Goal: Transaction & Acquisition: Purchase product/service

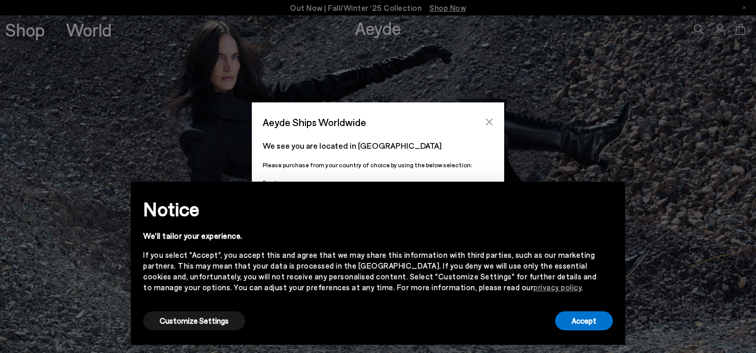
drag, startPoint x: 0, startPoint y: 0, endPoint x: 489, endPoint y: 123, distance: 504.6
click at [489, 123] on icon "Close" at bounding box center [489, 122] width 8 height 8
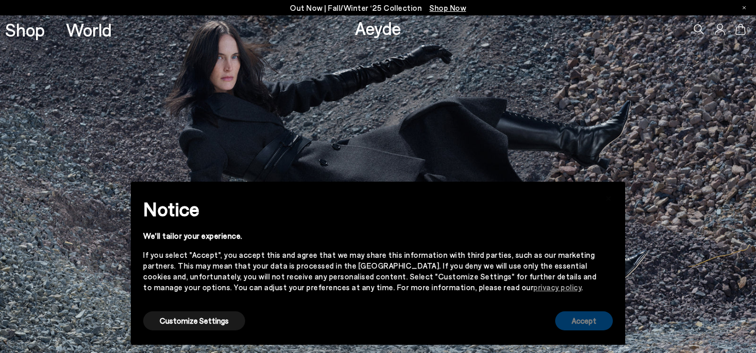
click at [581, 318] on button "Accept" at bounding box center [584, 321] width 58 height 19
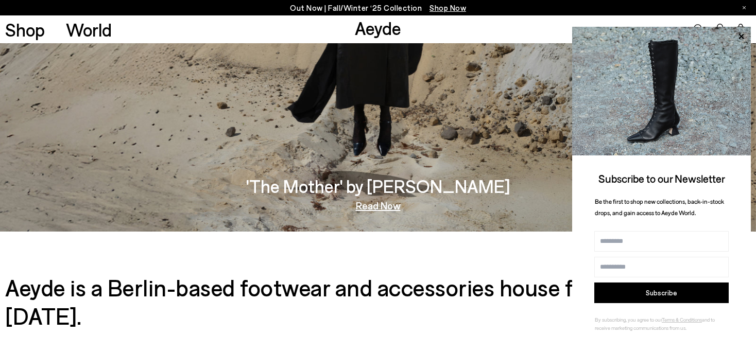
scroll to position [1384, 0]
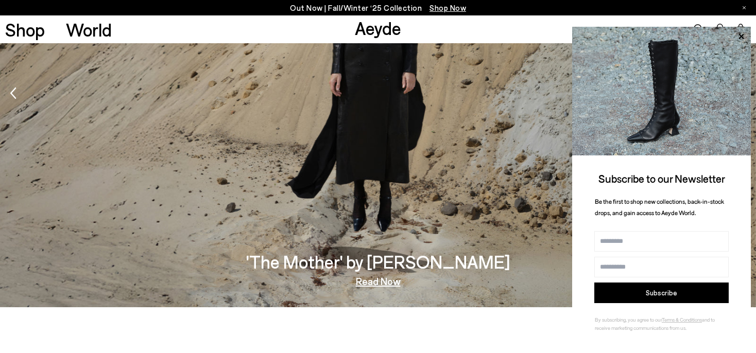
click at [430, 157] on img "1 / 5" at bounding box center [378, 95] width 756 height 426
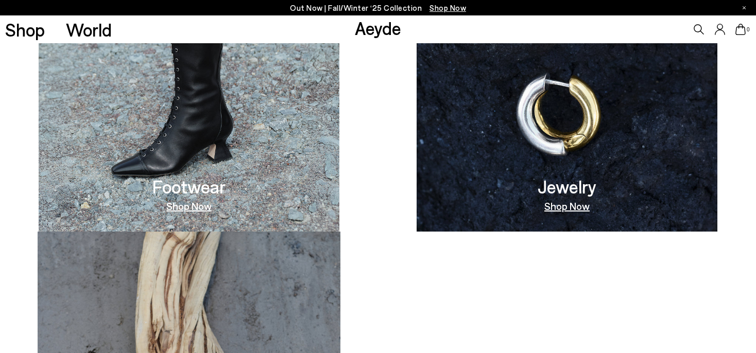
scroll to position [677, 0]
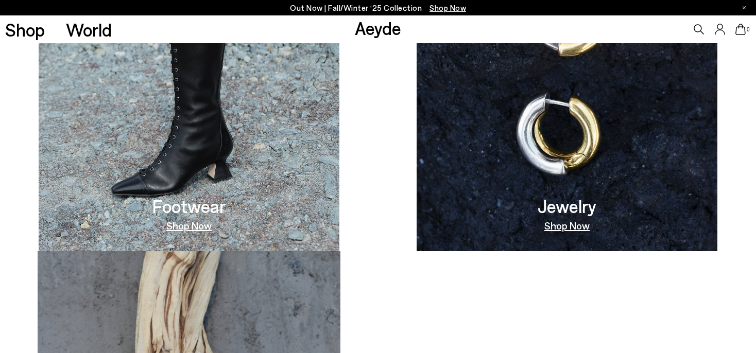
click at [188, 229] on link "Shop Now" at bounding box center [188, 225] width 45 height 10
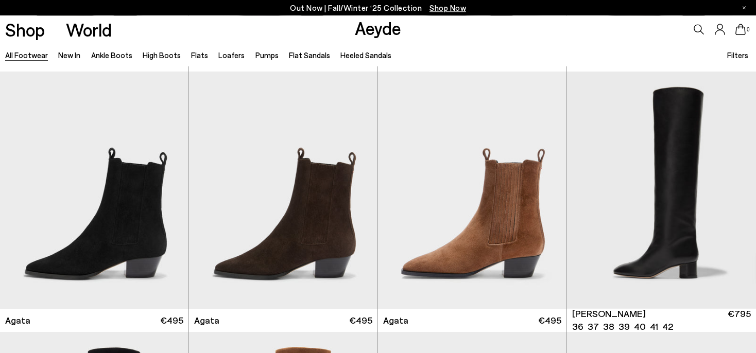
scroll to position [272, 0]
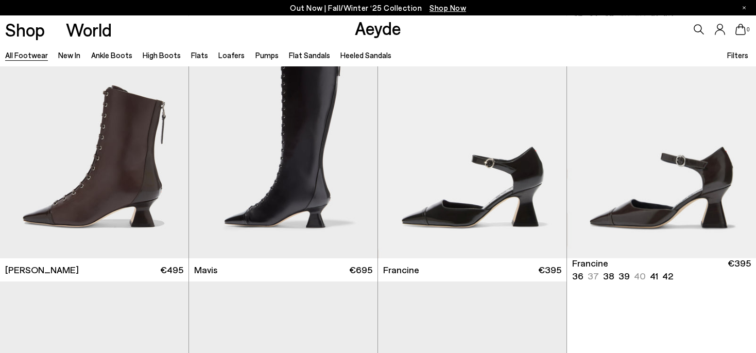
scroll to position [1632, 0]
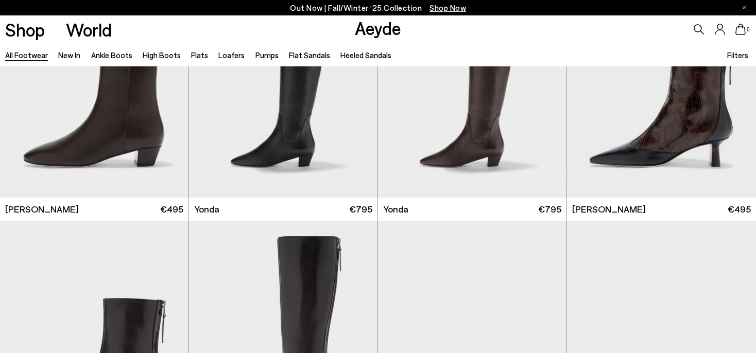
scroll to position [2492, 0]
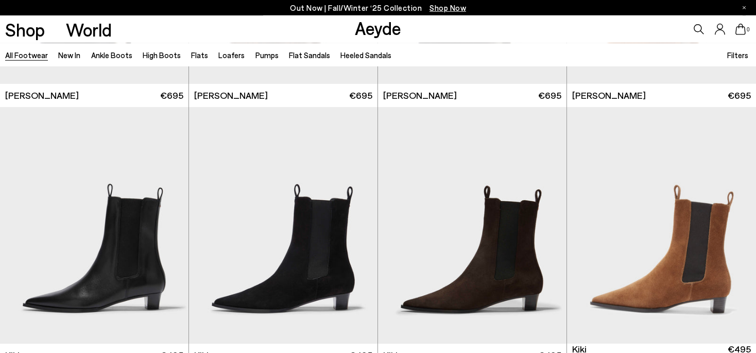
scroll to position [3963, 0]
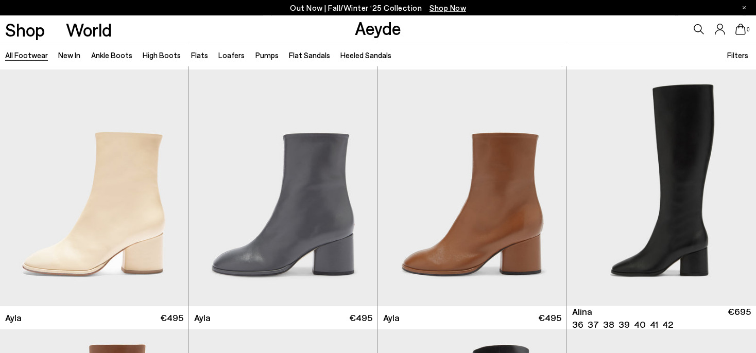
scroll to position [5440, 0]
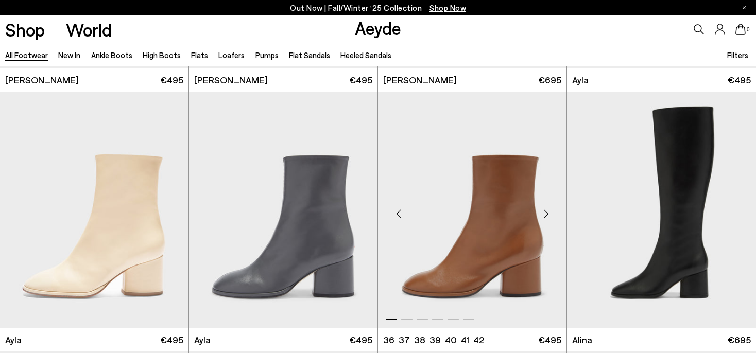
click at [473, 247] on img "1 / 6" at bounding box center [472, 210] width 189 height 237
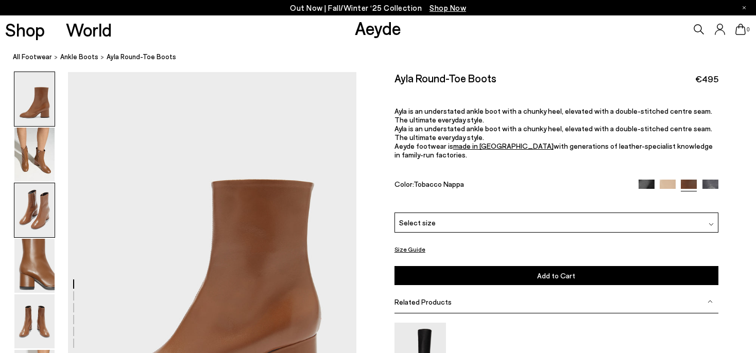
click at [26, 211] on img at bounding box center [34, 210] width 40 height 54
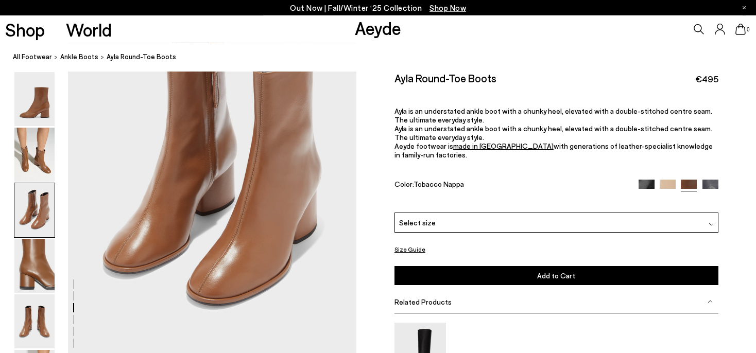
scroll to position [882, 0]
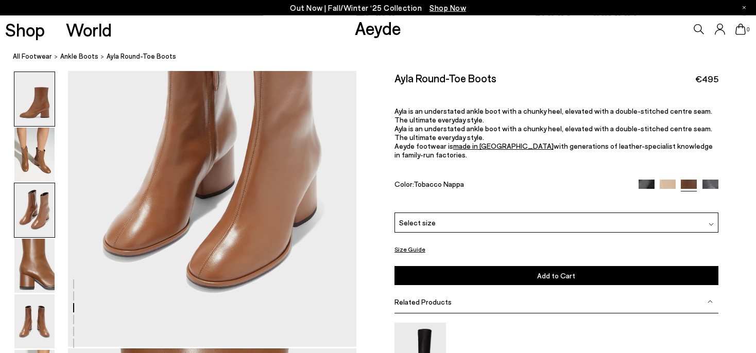
click at [29, 108] on img at bounding box center [34, 99] width 40 height 54
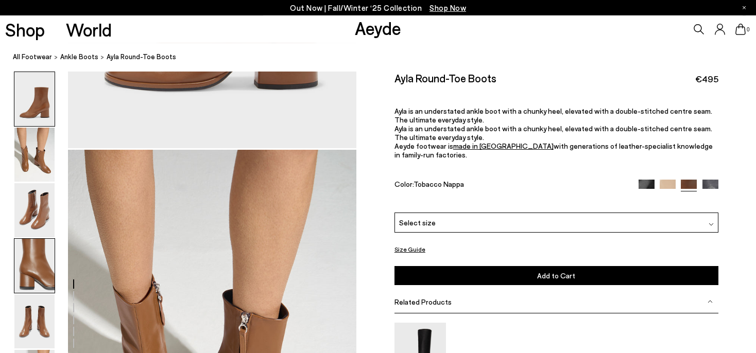
scroll to position [381, 0]
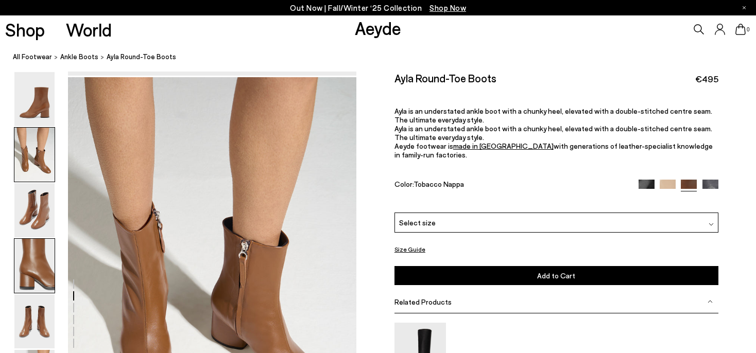
click at [38, 252] on img at bounding box center [34, 266] width 40 height 54
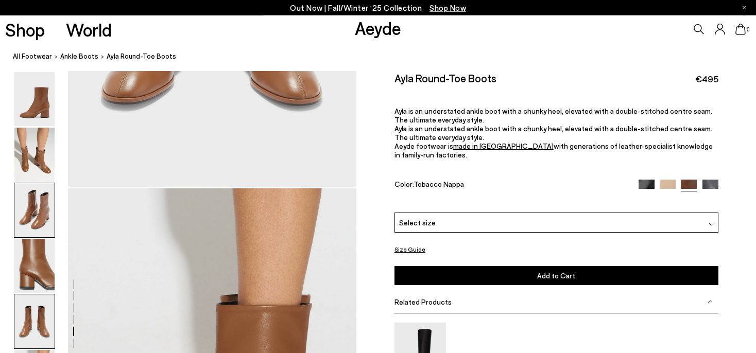
scroll to position [1813, 0]
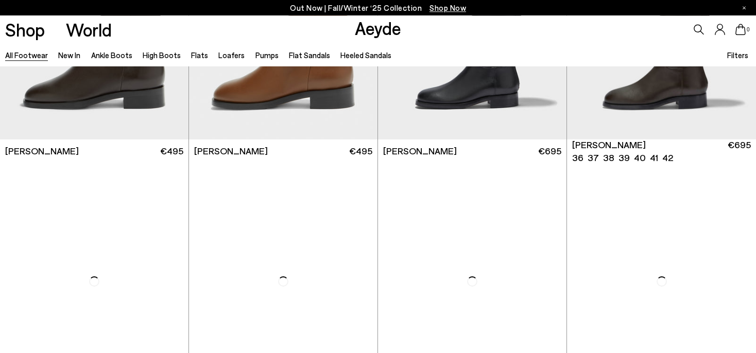
scroll to position [6358, 0]
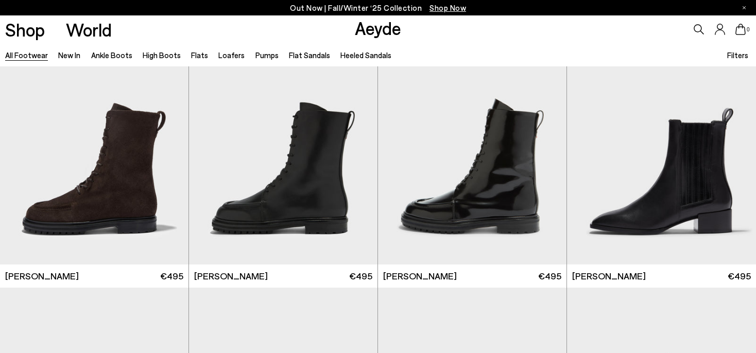
scroll to position [7718, 0]
